Goal: Transaction & Acquisition: Purchase product/service

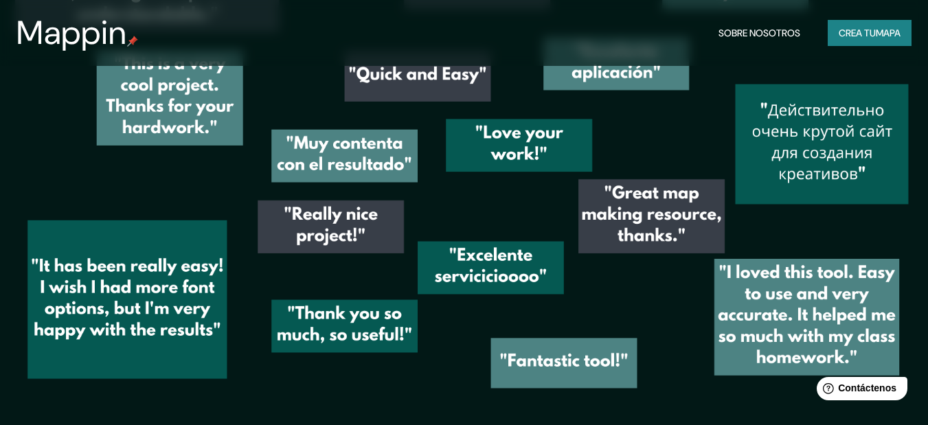
scroll to position [1882, 0]
click at [879, 31] on font "mapa" at bounding box center [888, 33] width 25 height 12
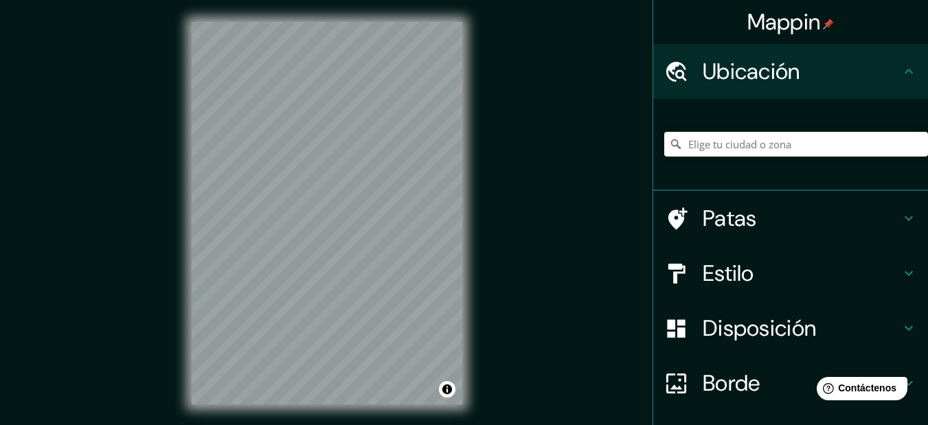
click at [567, 94] on div "Mappin Ubicación Patas Estilo Disposición Borde Elige un borde. Consejo : puede…" at bounding box center [464, 224] width 928 height 449
click at [588, 140] on div "Mappin Ubicación Patas Estilo Disposición Borde Elige un borde. Consejo : puede…" at bounding box center [464, 224] width 928 height 449
click at [579, 116] on div "Mappin Ubicación Patas Estilo Disposición Borde Elige un borde. Consejo : puede…" at bounding box center [464, 224] width 928 height 449
click at [896, 265] on div "Estilo" at bounding box center [790, 273] width 275 height 55
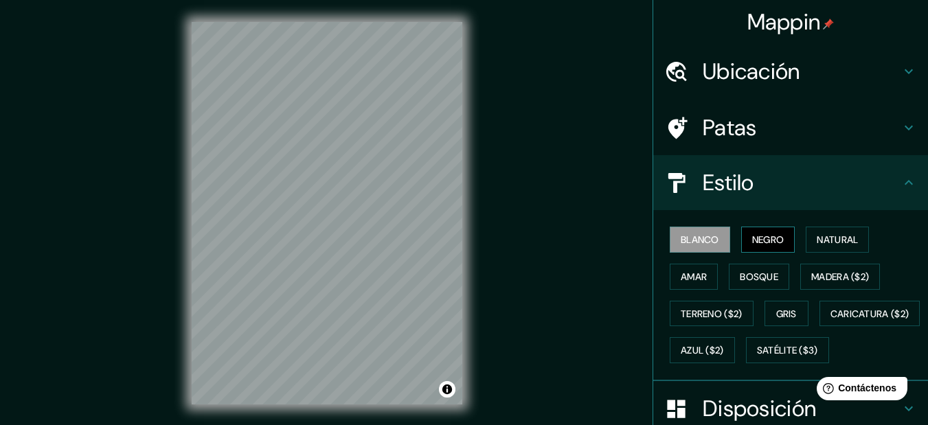
click at [771, 243] on font "Negro" at bounding box center [768, 240] width 32 height 12
click at [819, 235] on font "Natural" at bounding box center [837, 240] width 41 height 12
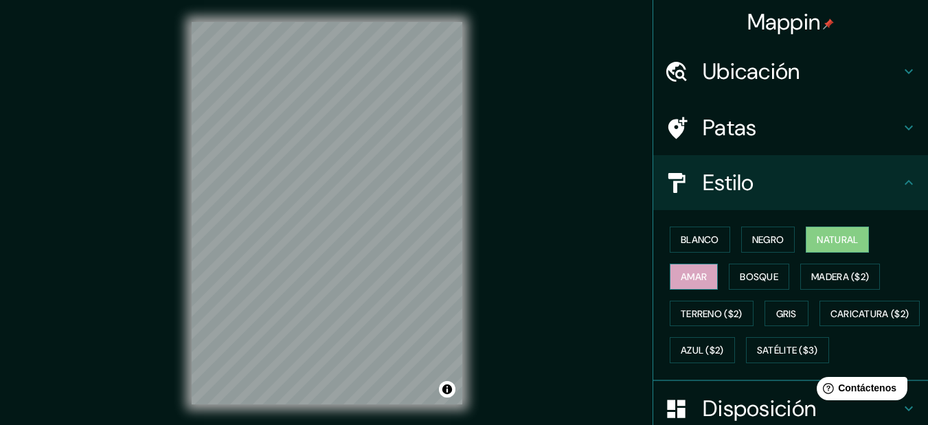
click at [691, 278] on font "Amar" at bounding box center [694, 277] width 26 height 12
click at [740, 276] on font "Bosque" at bounding box center [759, 277] width 38 height 12
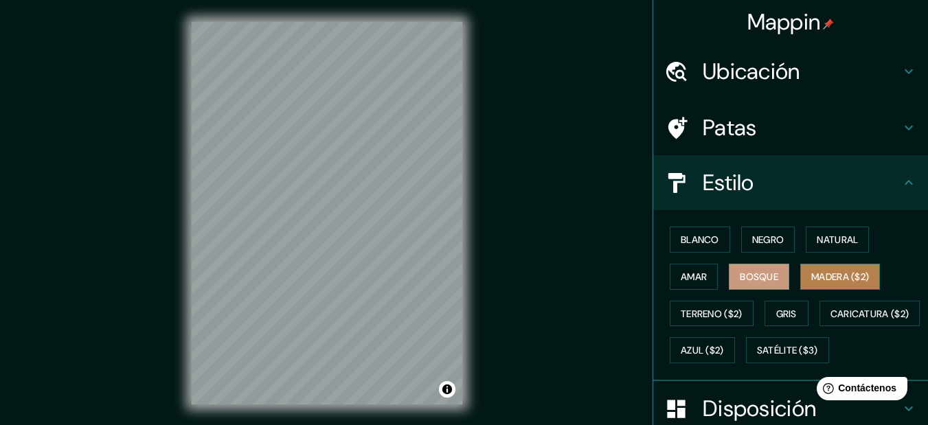
click at [828, 271] on font "Madera ($2)" at bounding box center [841, 277] width 58 height 12
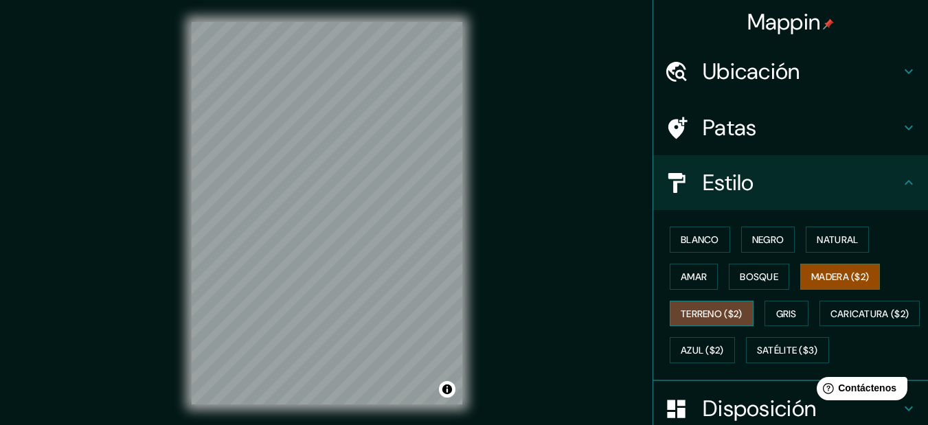
click at [690, 317] on font "Terreno ($2)" at bounding box center [712, 314] width 62 height 12
click at [776, 315] on font "Gris" at bounding box center [786, 314] width 21 height 12
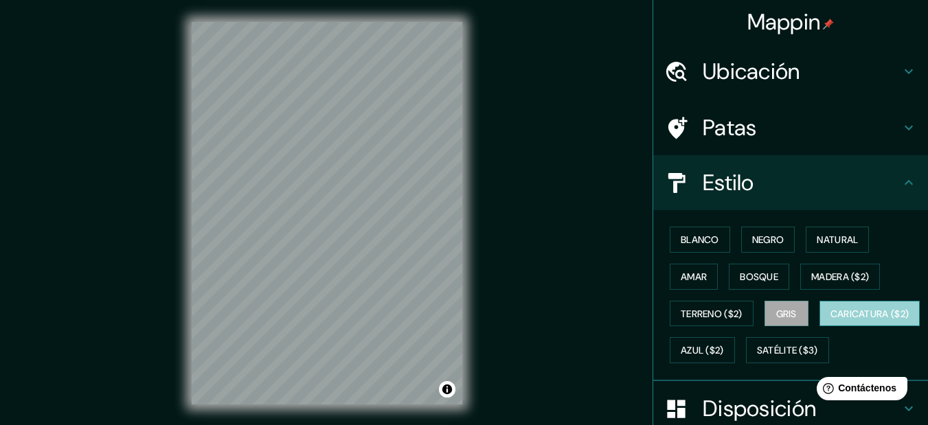
click at [831, 320] on font "Caricatura ($2)" at bounding box center [870, 314] width 79 height 12
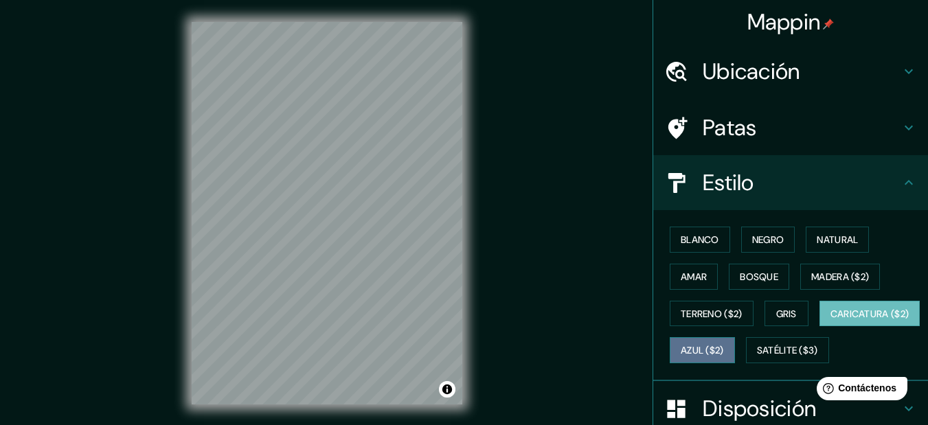
click at [724, 347] on font "Azul ($2)" at bounding box center [702, 351] width 43 height 12
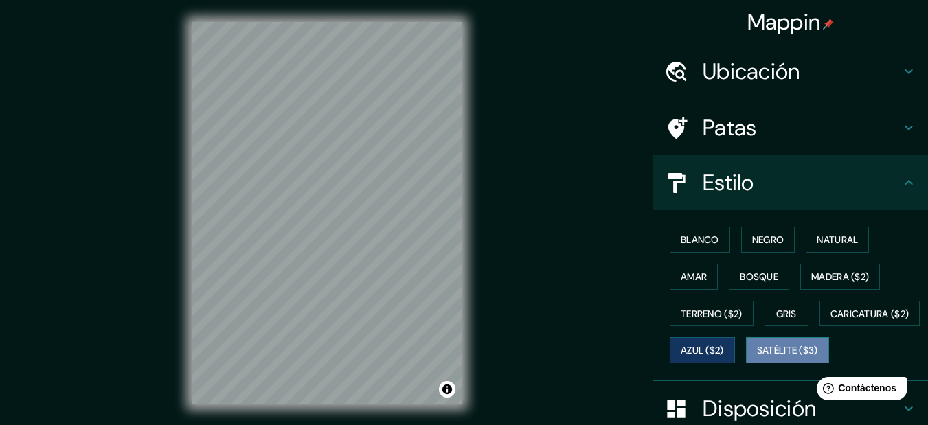
click at [757, 357] on font "Satélite ($3)" at bounding box center [787, 351] width 61 height 12
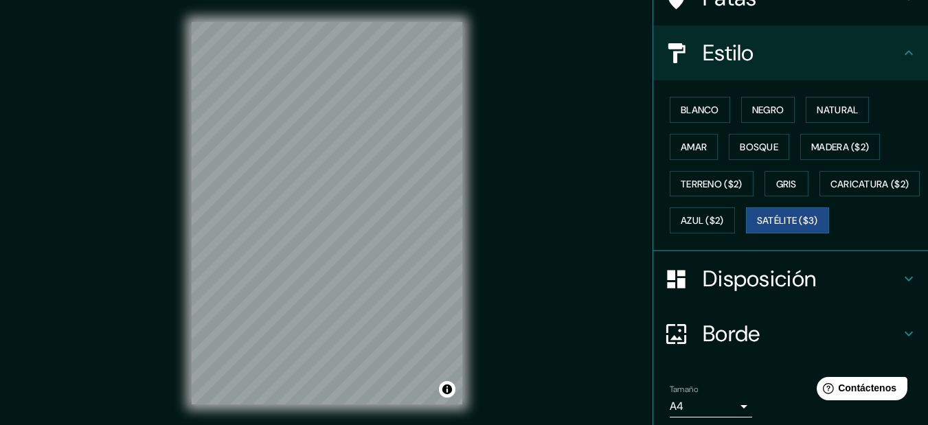
scroll to position [12, 0]
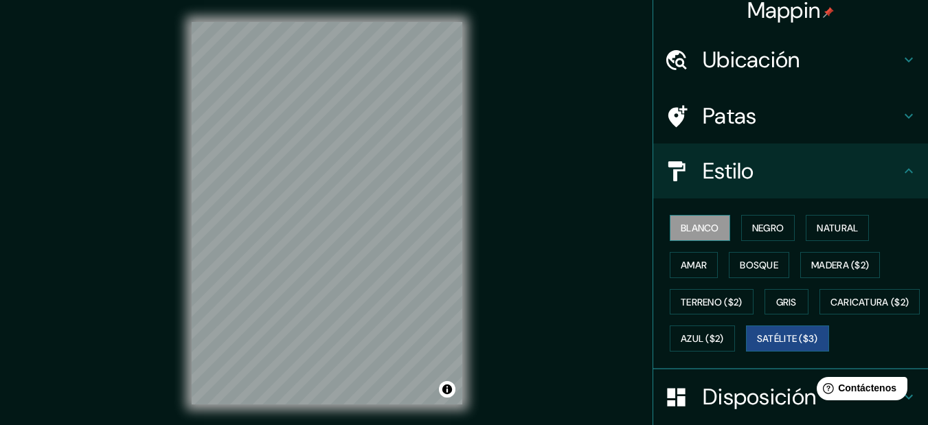
click at [687, 225] on font "Blanco" at bounding box center [700, 228] width 38 height 12
click at [762, 225] on font "Negro" at bounding box center [768, 228] width 32 height 12
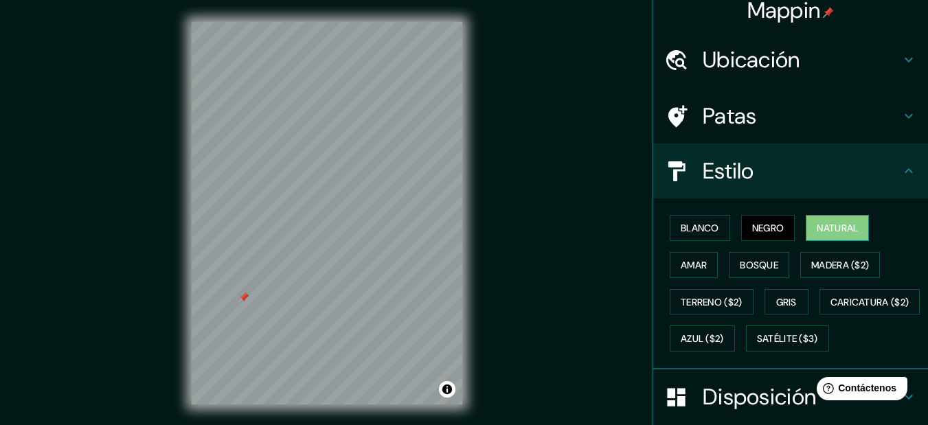
click at [836, 220] on font "Natural" at bounding box center [837, 228] width 41 height 18
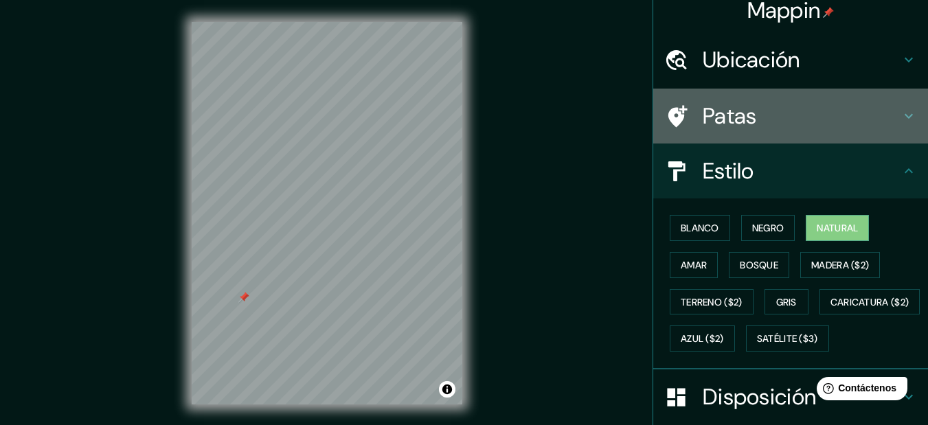
click at [882, 120] on h4 "Patas" at bounding box center [802, 115] width 198 height 27
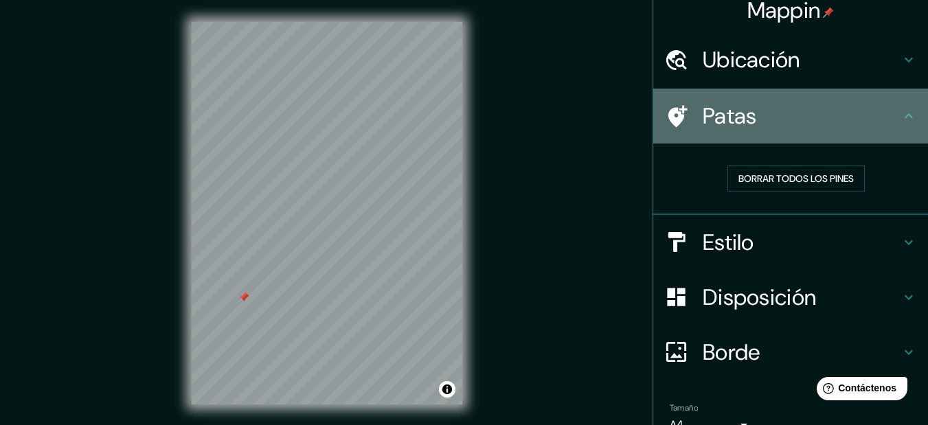
click at [882, 120] on h4 "Patas" at bounding box center [802, 115] width 198 height 27
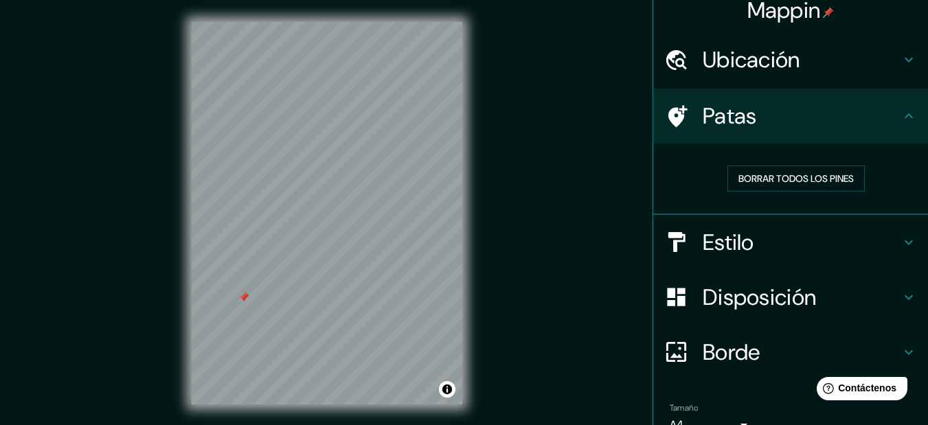
click at [850, 232] on h4 "Estilo" at bounding box center [802, 242] width 198 height 27
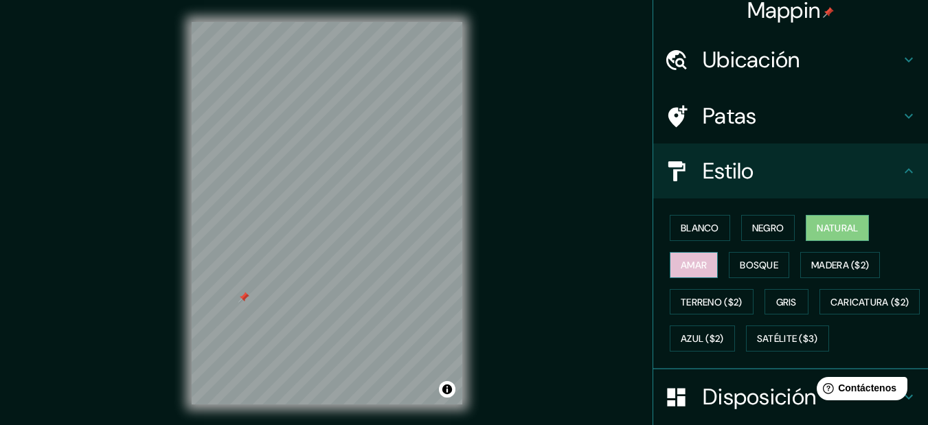
click at [691, 260] on font "Amar" at bounding box center [694, 265] width 26 height 12
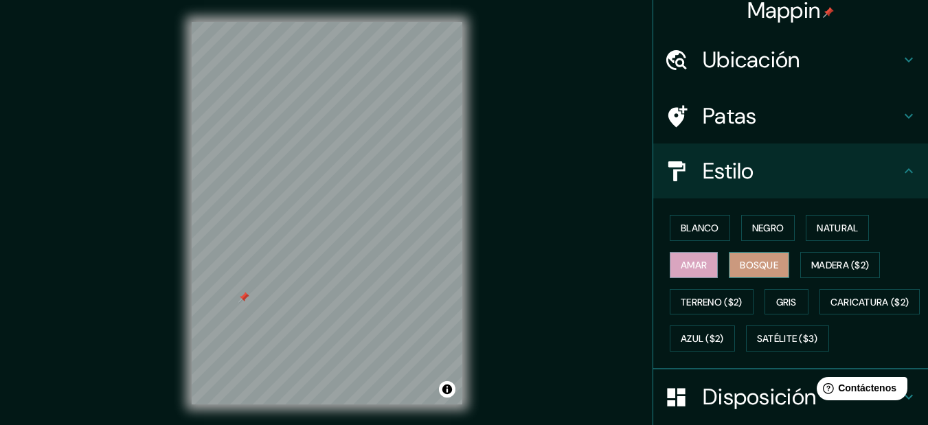
click at [741, 265] on font "Bosque" at bounding box center [759, 265] width 38 height 12
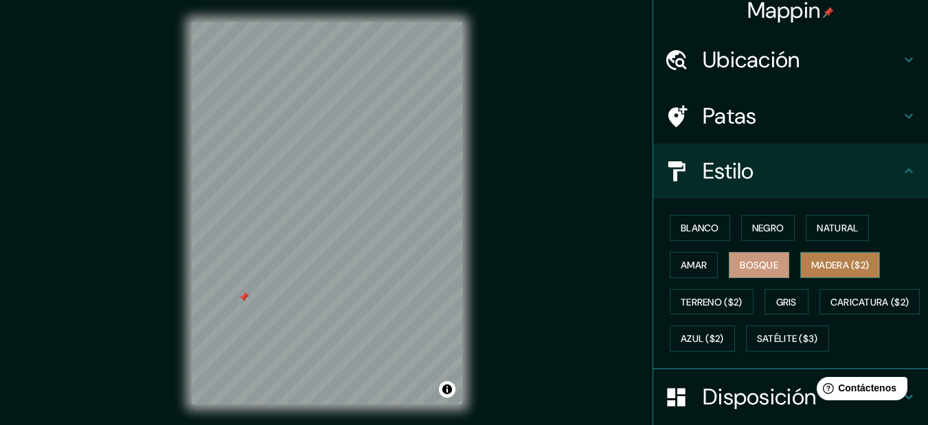
click at [825, 260] on font "Madera ($2)" at bounding box center [841, 265] width 58 height 12
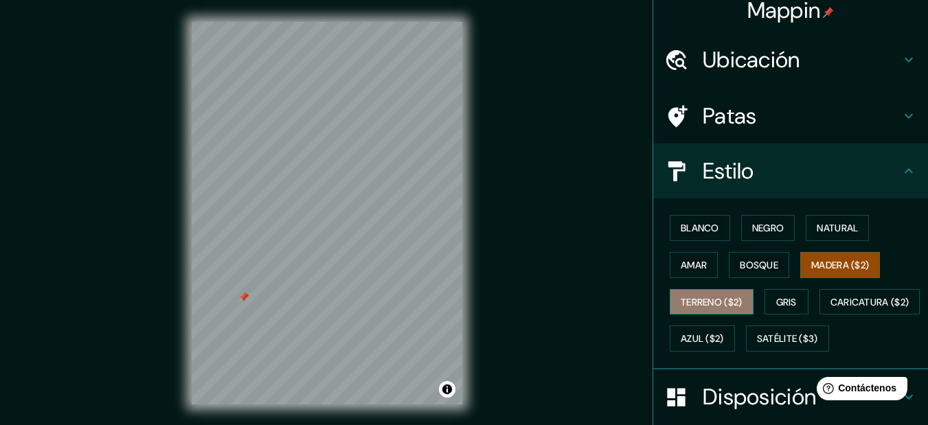
click at [698, 304] on font "Terreno ($2)" at bounding box center [712, 302] width 62 height 12
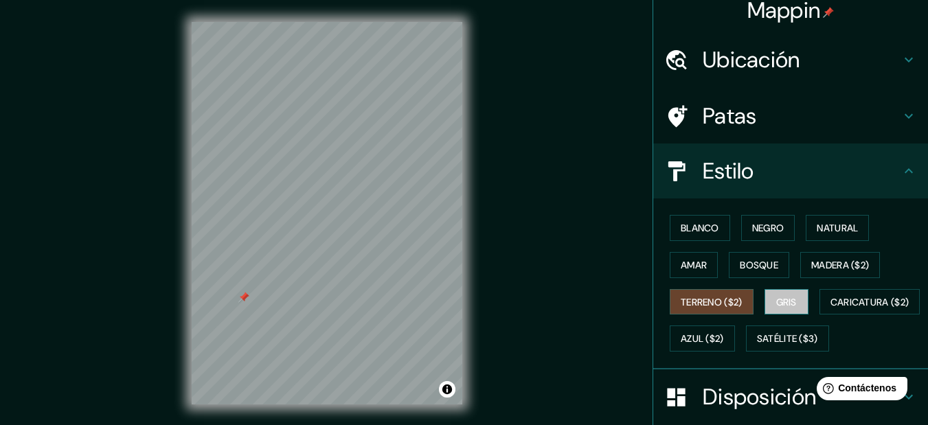
click at [779, 295] on font "Gris" at bounding box center [786, 302] width 21 height 18
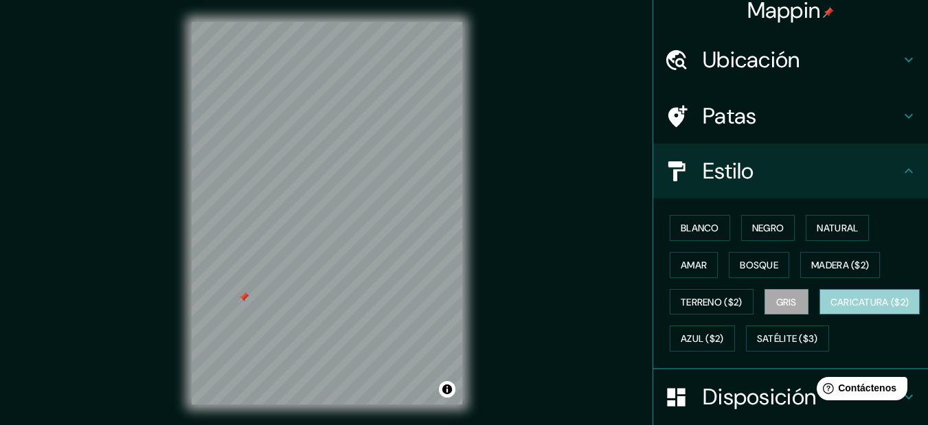
click at [831, 309] on font "Caricatura ($2)" at bounding box center [870, 302] width 79 height 12
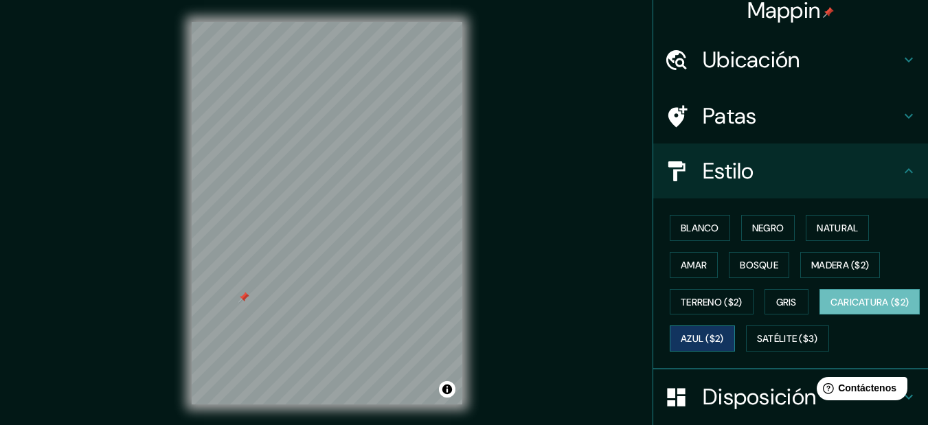
click at [724, 339] on font "Azul ($2)" at bounding box center [702, 339] width 43 height 12
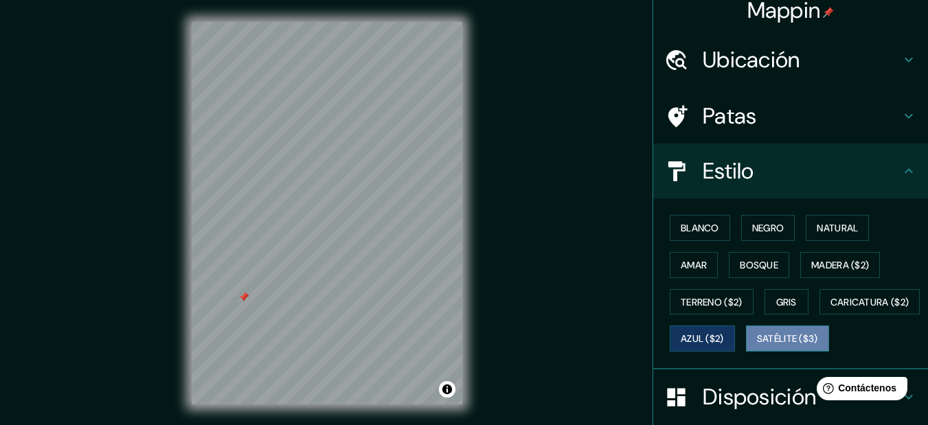
click at [757, 346] on font "Satélite ($3)" at bounding box center [787, 339] width 61 height 12
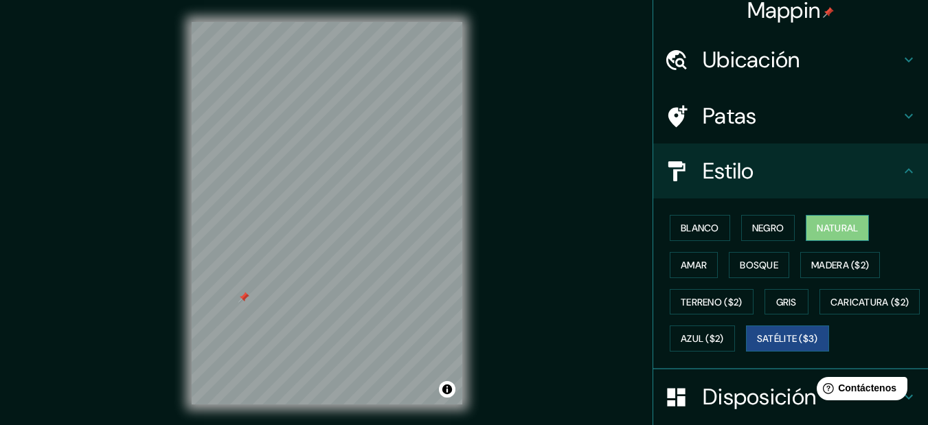
click at [823, 223] on font "Natural" at bounding box center [837, 228] width 41 height 12
click at [685, 267] on font "Amar" at bounding box center [694, 265] width 26 height 12
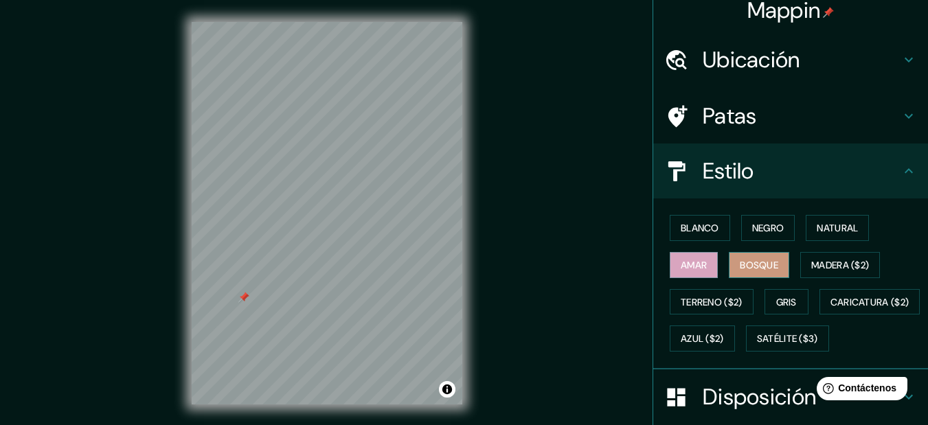
click at [759, 267] on font "Bosque" at bounding box center [759, 265] width 38 height 12
click at [781, 296] on font "Gris" at bounding box center [786, 302] width 21 height 12
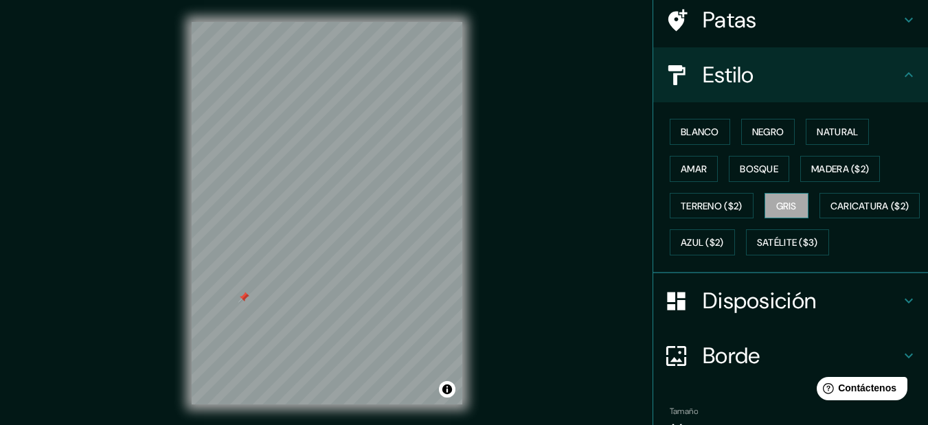
scroll to position [218, 0]
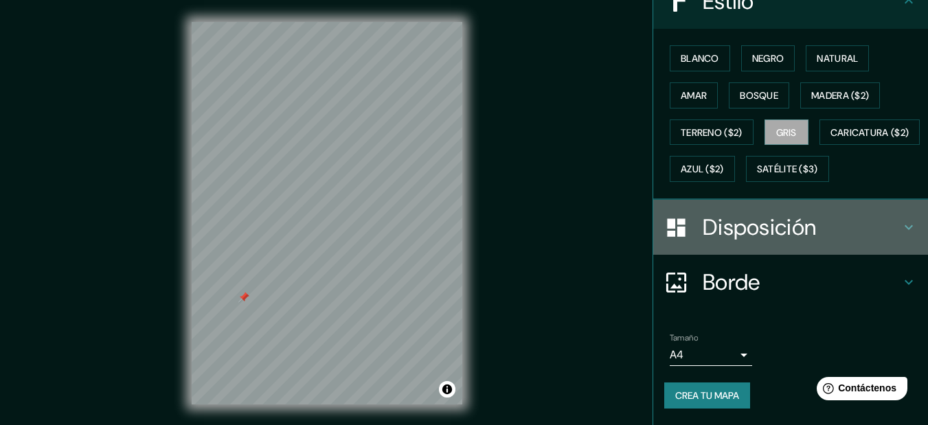
drag, startPoint x: 910, startPoint y: 214, endPoint x: 905, endPoint y: 220, distance: 7.8
click at [910, 214] on div "Disposición" at bounding box center [790, 227] width 275 height 55
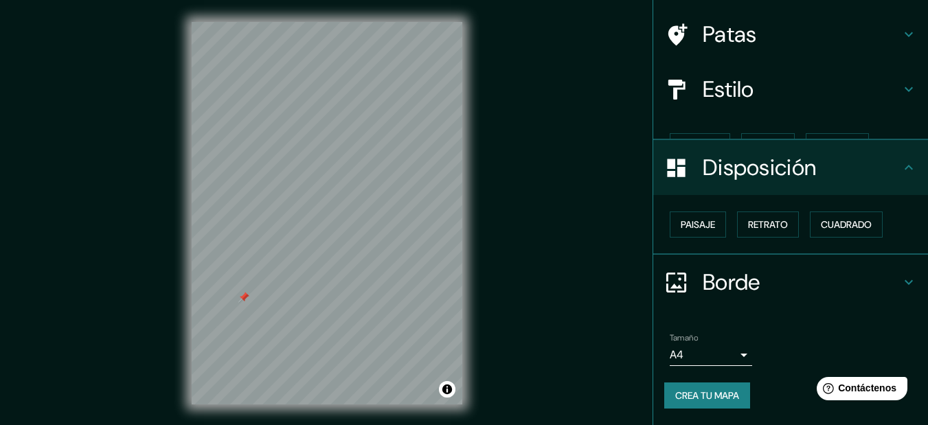
scroll to position [70, 0]
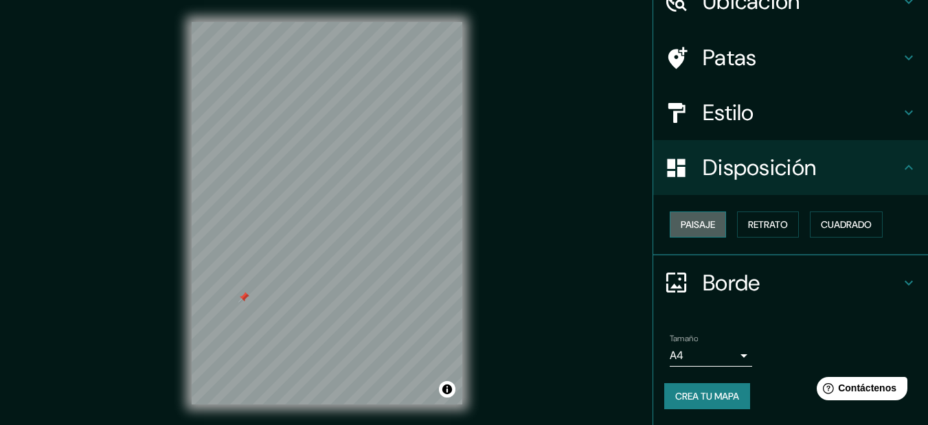
click at [692, 228] on font "Paisaje" at bounding box center [698, 225] width 34 height 12
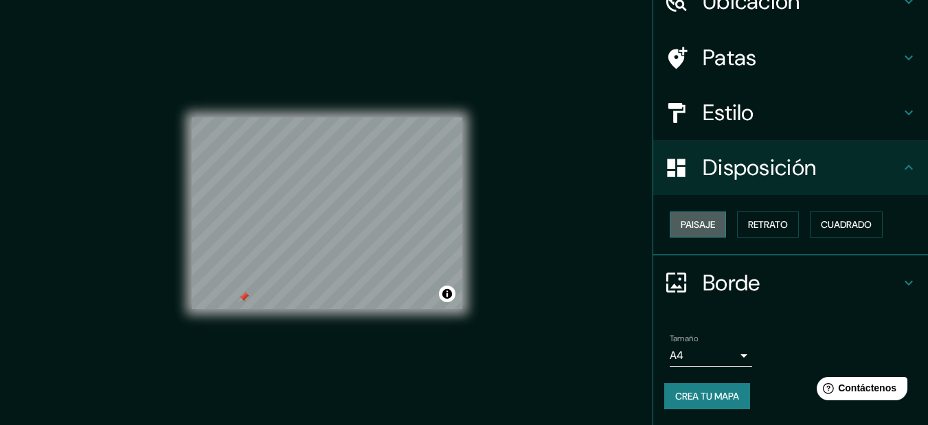
click at [692, 228] on font "Paisaje" at bounding box center [698, 225] width 34 height 12
click at [748, 227] on font "Retrato" at bounding box center [768, 225] width 40 height 12
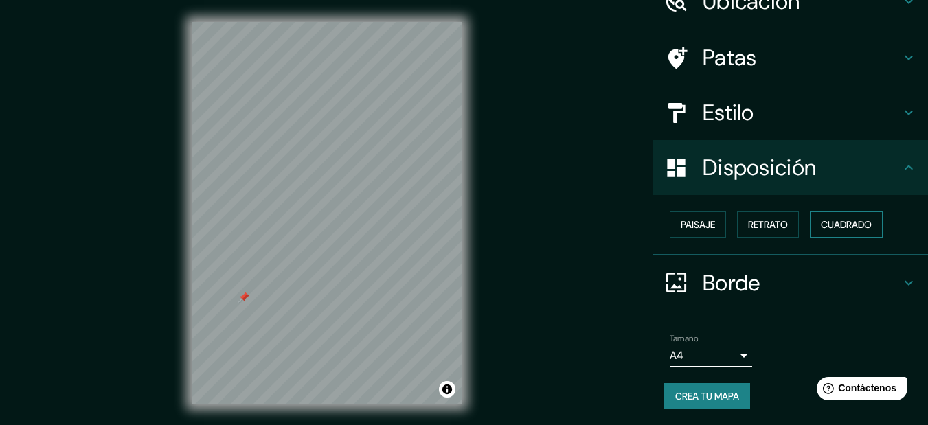
click at [823, 220] on font "Cuadrado" at bounding box center [846, 225] width 51 height 12
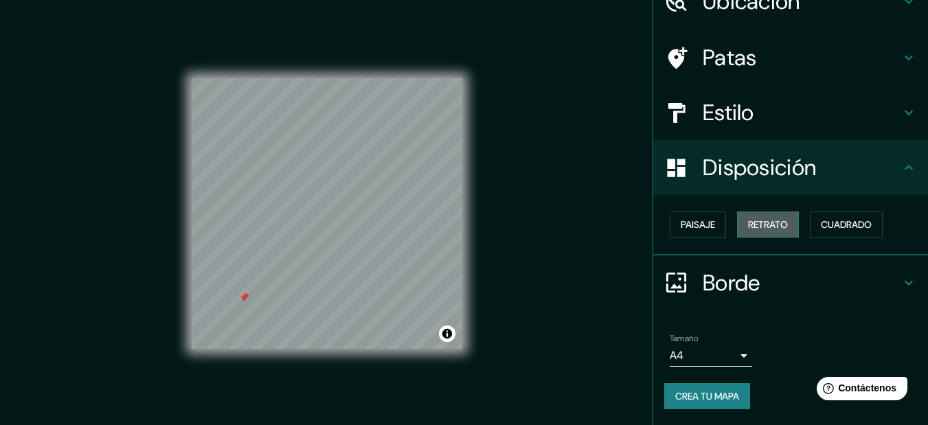
click at [786, 223] on button "Retrato" at bounding box center [768, 225] width 62 height 26
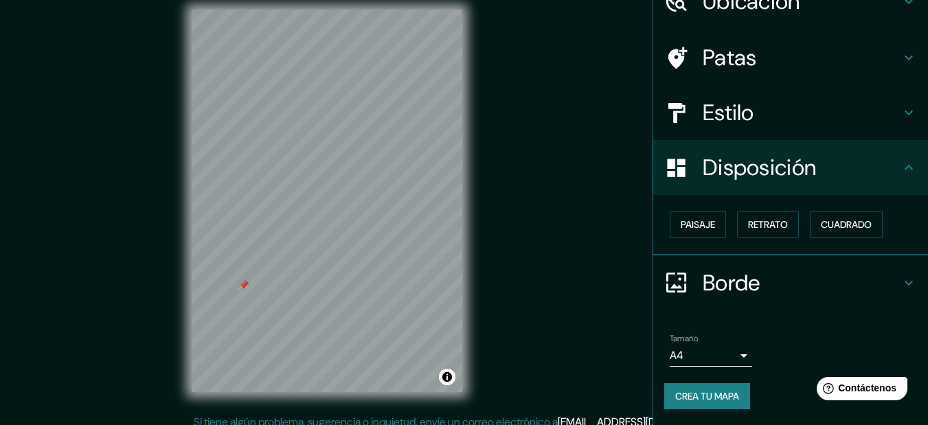
scroll to position [23, 0]
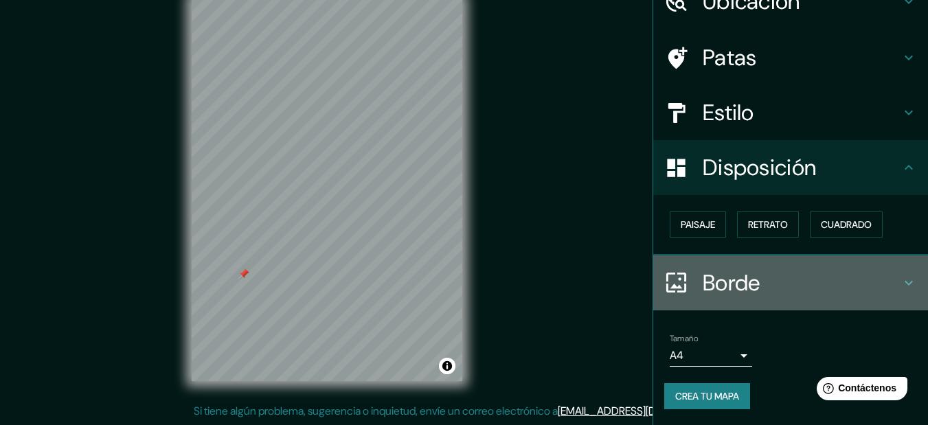
click at [880, 287] on h4 "Borde" at bounding box center [802, 282] width 198 height 27
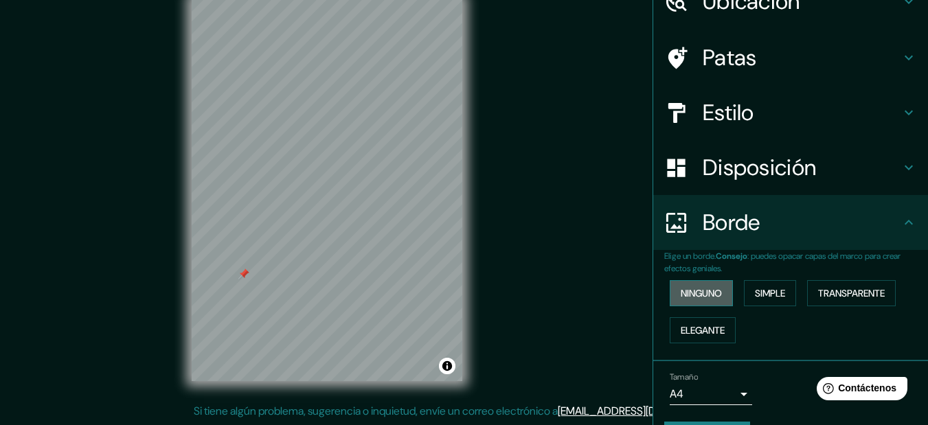
click at [702, 300] on font "Ninguno" at bounding box center [701, 293] width 41 height 12
click at [774, 281] on div "Ninguno Simple Transparente Elegante" at bounding box center [796, 312] width 264 height 74
click at [774, 289] on font "Simple" at bounding box center [770, 293] width 30 height 12
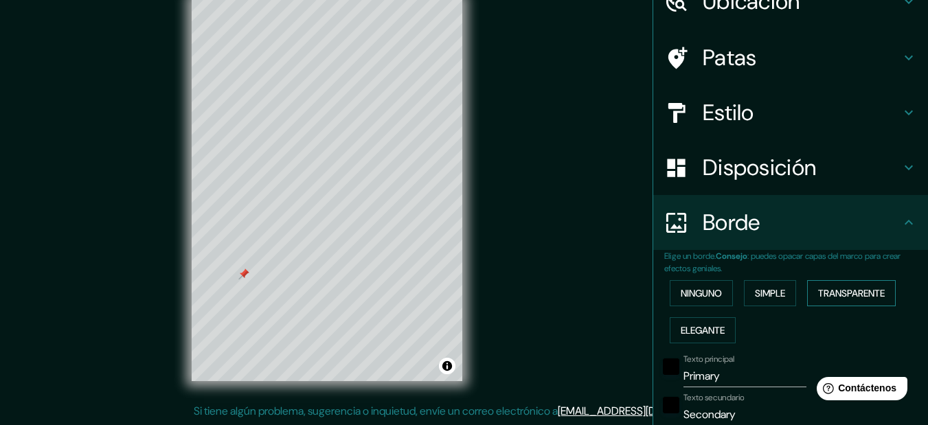
click at [834, 282] on button "Transparente" at bounding box center [851, 293] width 89 height 26
click at [762, 295] on font "Simple" at bounding box center [770, 293] width 30 height 12
click at [702, 337] on font "Elegante" at bounding box center [703, 331] width 44 height 18
click at [687, 293] on font "Ninguno" at bounding box center [701, 293] width 41 height 12
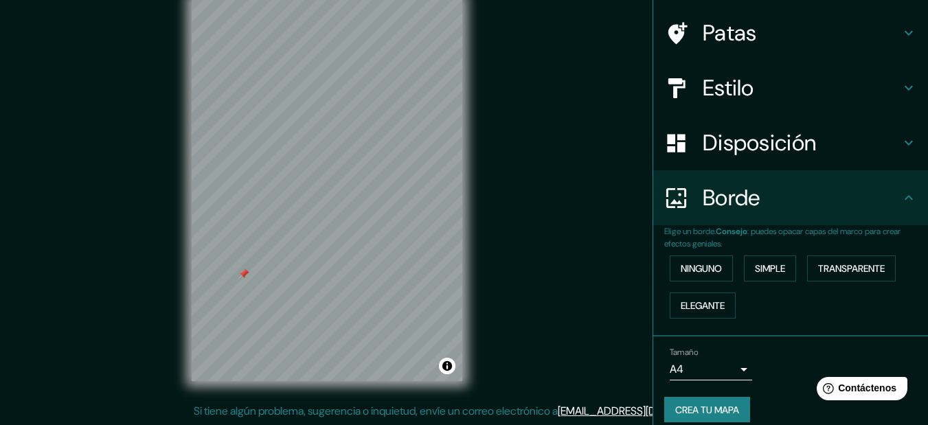
scroll to position [109, 0]
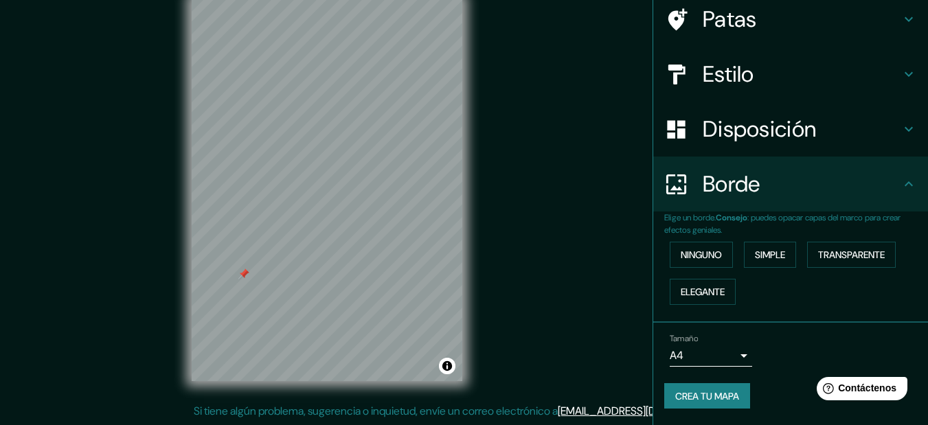
click at [735, 353] on body "Mappin Ubicación Patas Estilo Disposición Borde Elige un borde. Consejo : puede…" at bounding box center [464, 189] width 928 height 425
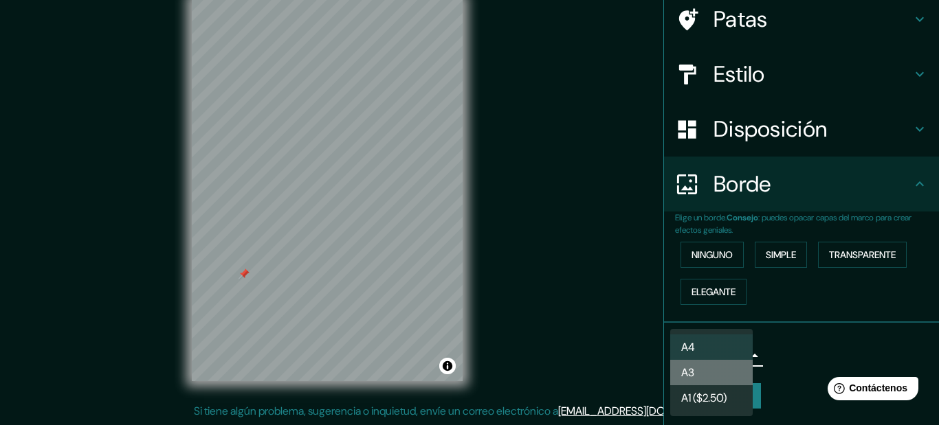
drag, startPoint x: 715, startPoint y: 371, endPoint x: 736, endPoint y: 372, distance: 20.7
click at [715, 372] on li "A3" at bounding box center [711, 372] width 82 height 25
type input "a4"
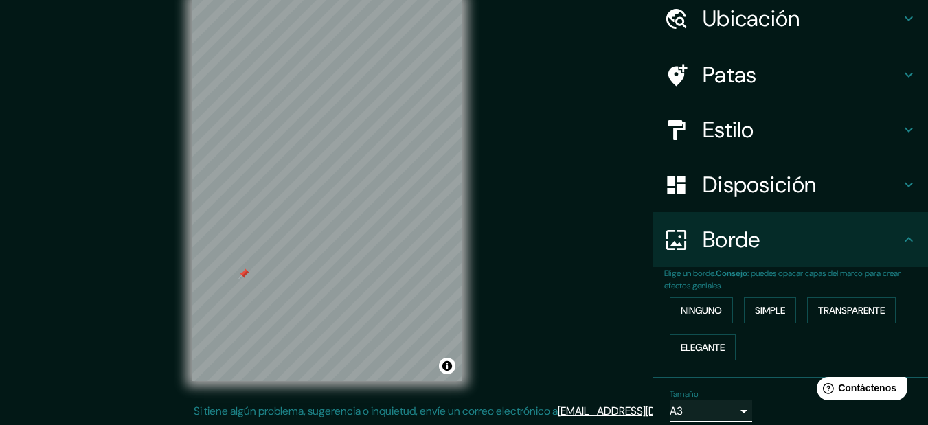
scroll to position [0, 0]
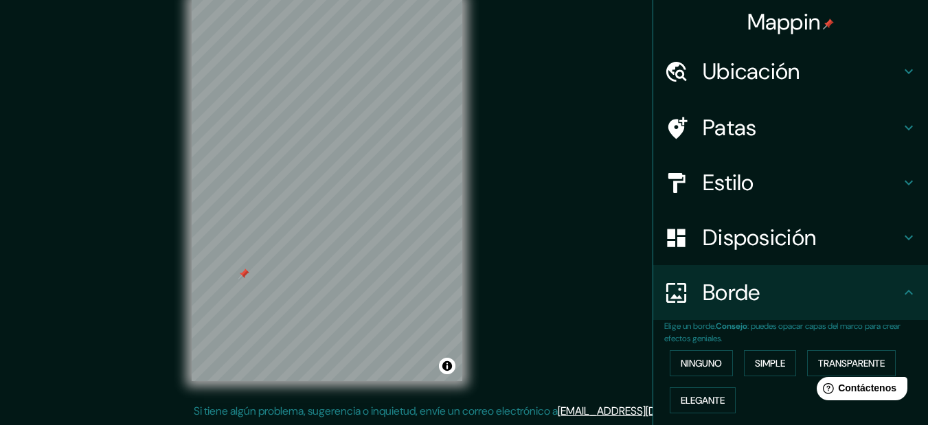
click at [901, 176] on icon at bounding box center [909, 183] width 16 height 16
